Goal: Task Accomplishment & Management: Complete application form

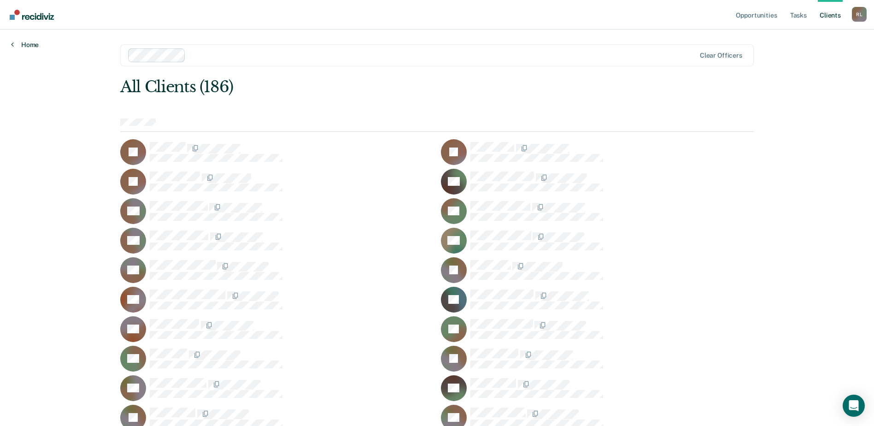
click at [22, 47] on link "Home" at bounding box center [25, 45] width 28 height 8
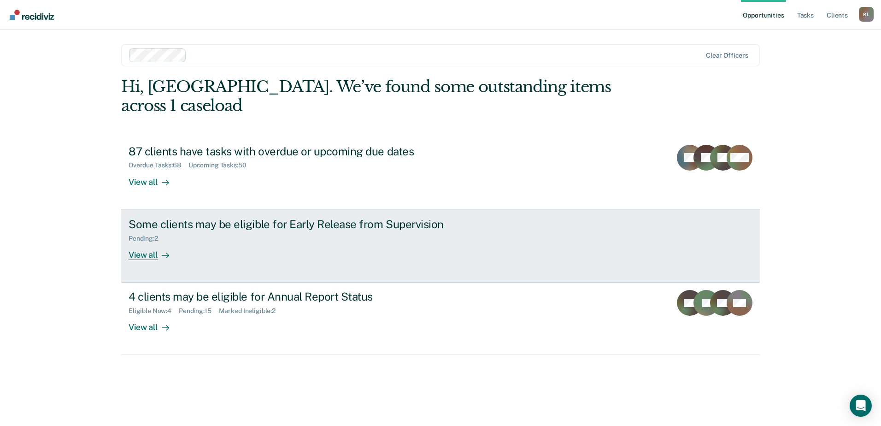
click at [140, 242] on div "View all" at bounding box center [155, 251] width 52 height 18
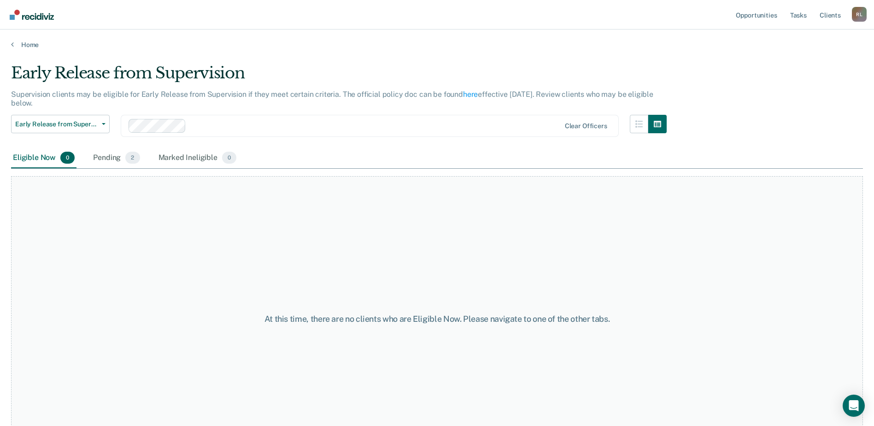
click at [25, 50] on main "Early Release from Supervision Supervision clients may be eligible for Early Re…" at bounding box center [437, 236] width 874 height 374
click at [27, 45] on link "Home" at bounding box center [437, 45] width 852 height 8
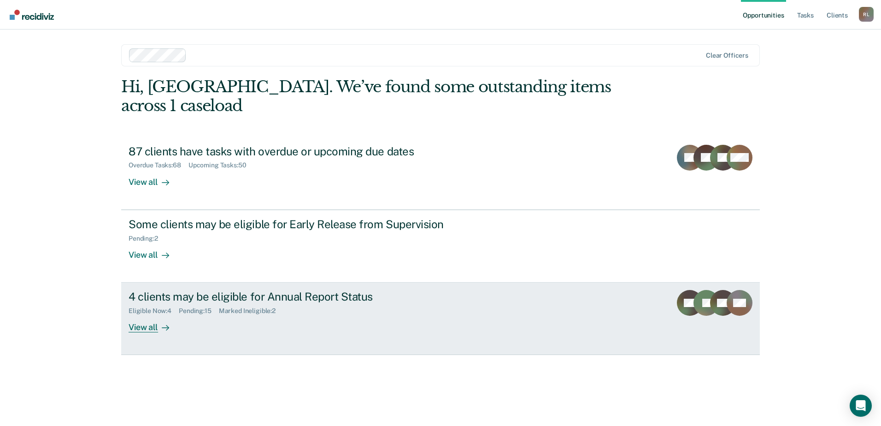
click at [146, 315] on div "View all" at bounding box center [155, 324] width 52 height 18
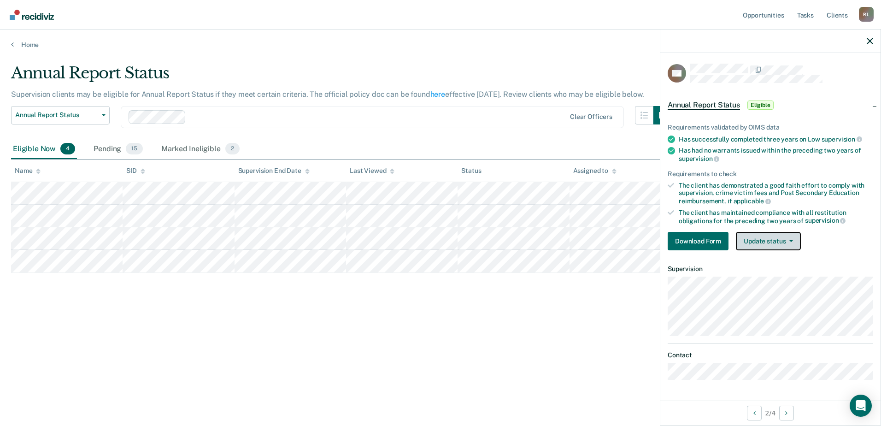
drag, startPoint x: 758, startPoint y: 241, endPoint x: 754, endPoint y: 250, distance: 9.7
click at [757, 241] on button "Update status" at bounding box center [768, 241] width 65 height 18
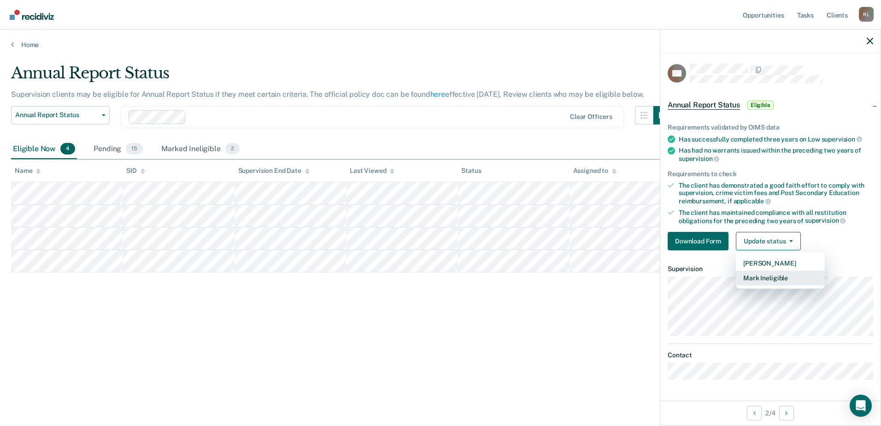
click at [753, 275] on button "Mark Ineligible" at bounding box center [780, 277] width 89 height 15
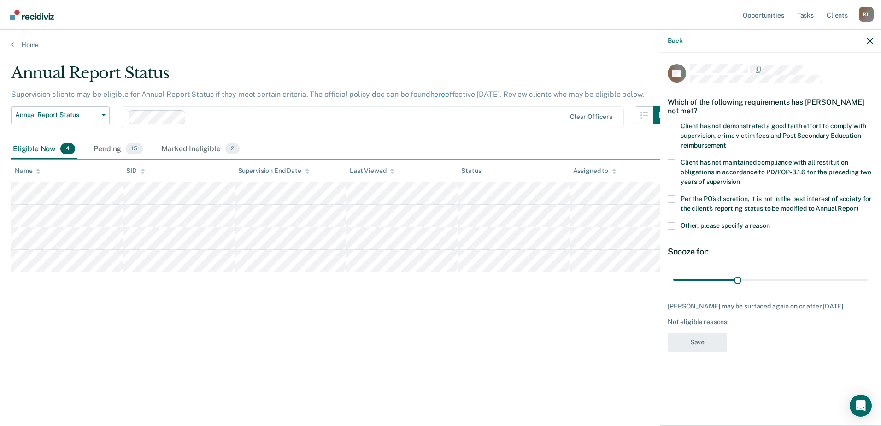
click at [674, 126] on span at bounding box center [671, 126] width 7 height 7
click at [726, 142] on input "Client has not demonstrated a good faith effort to comply with supervision, cri…" at bounding box center [726, 142] width 0 height 0
click at [703, 338] on button "Save" at bounding box center [697, 342] width 59 height 19
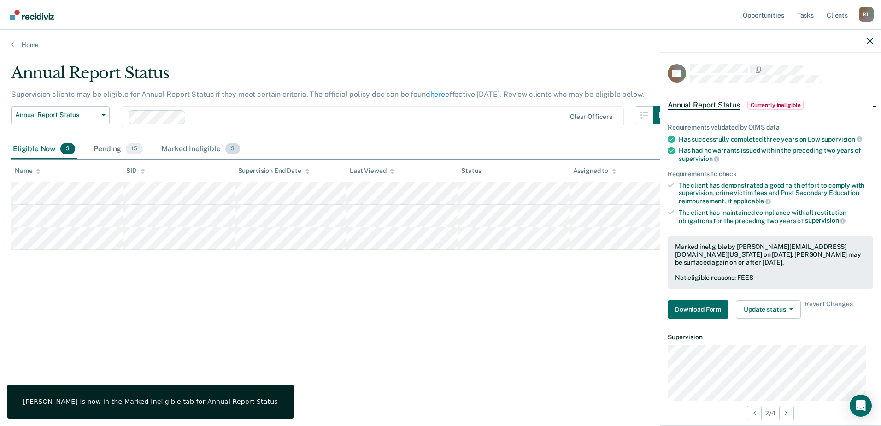
click at [182, 146] on div "Marked Ineligible 3" at bounding box center [200, 149] width 82 height 20
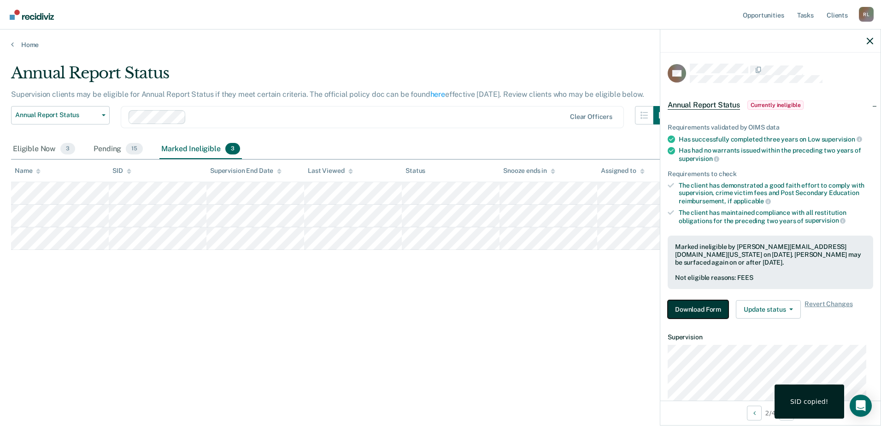
click at [691, 307] on button "Download Form" at bounding box center [698, 309] width 61 height 18
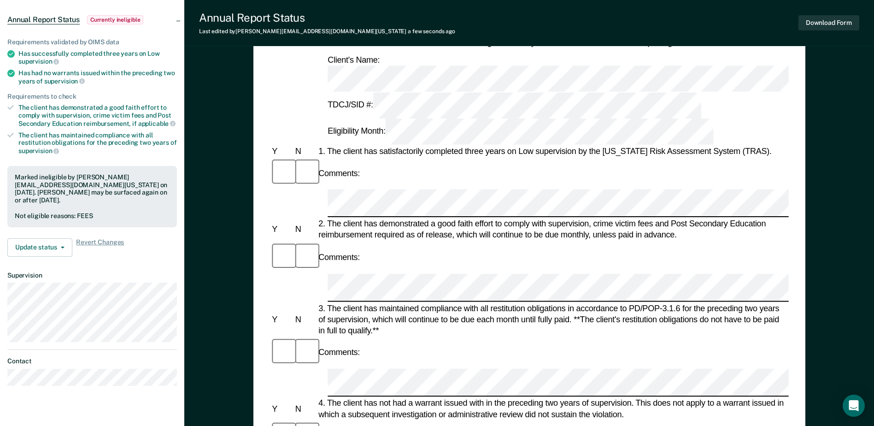
scroll to position [184, 0]
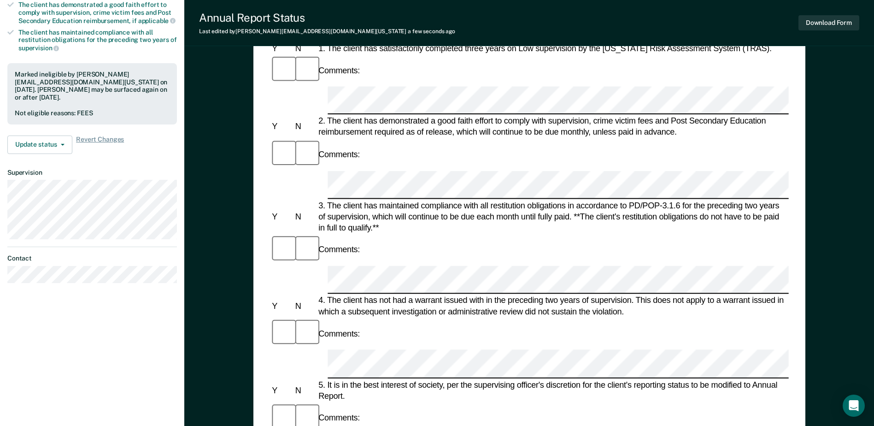
click at [305, 225] on form "Annual Reporting Checklist, Recommendation, and Determination Form Clients who …" at bounding box center [529, 434] width 518 height 1051
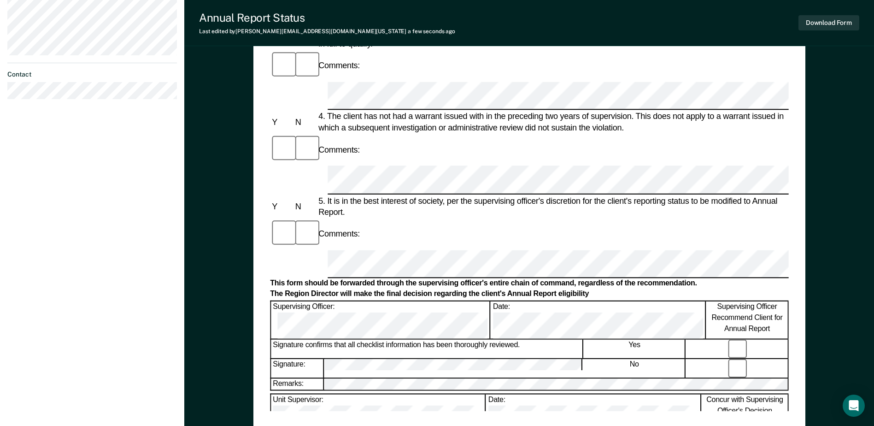
scroll to position [369, 0]
click at [827, 20] on button "Download Form" at bounding box center [828, 22] width 61 height 15
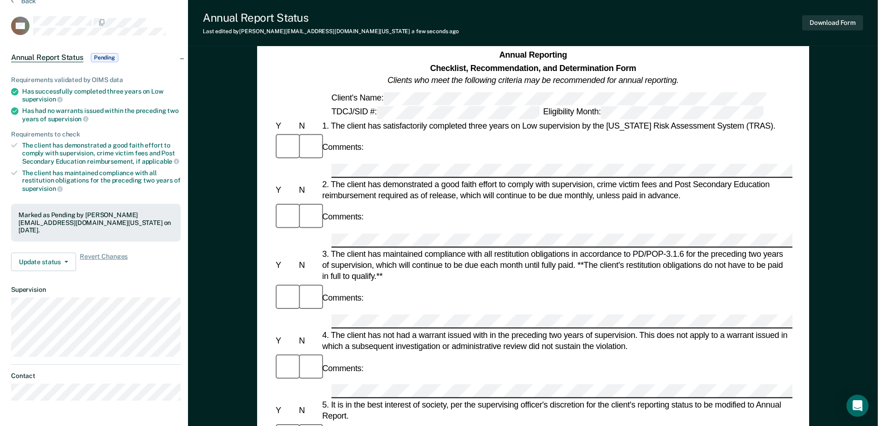
scroll to position [0, 0]
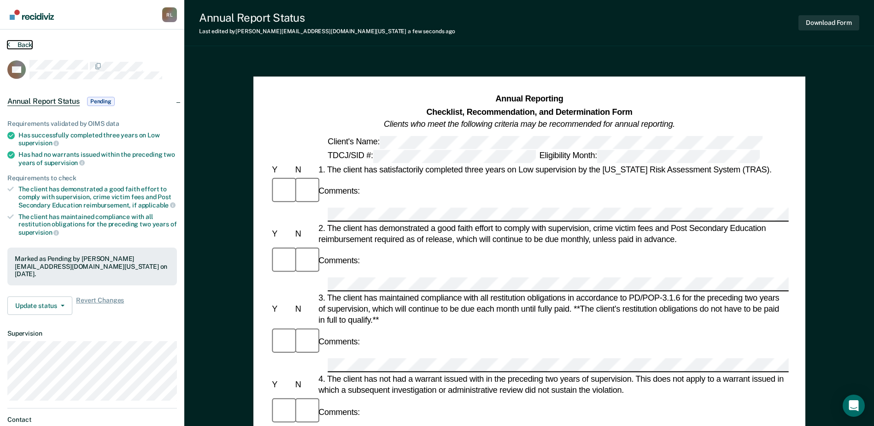
click at [23, 43] on button "Back" at bounding box center [19, 45] width 25 height 8
